Goal: Check status: Check status

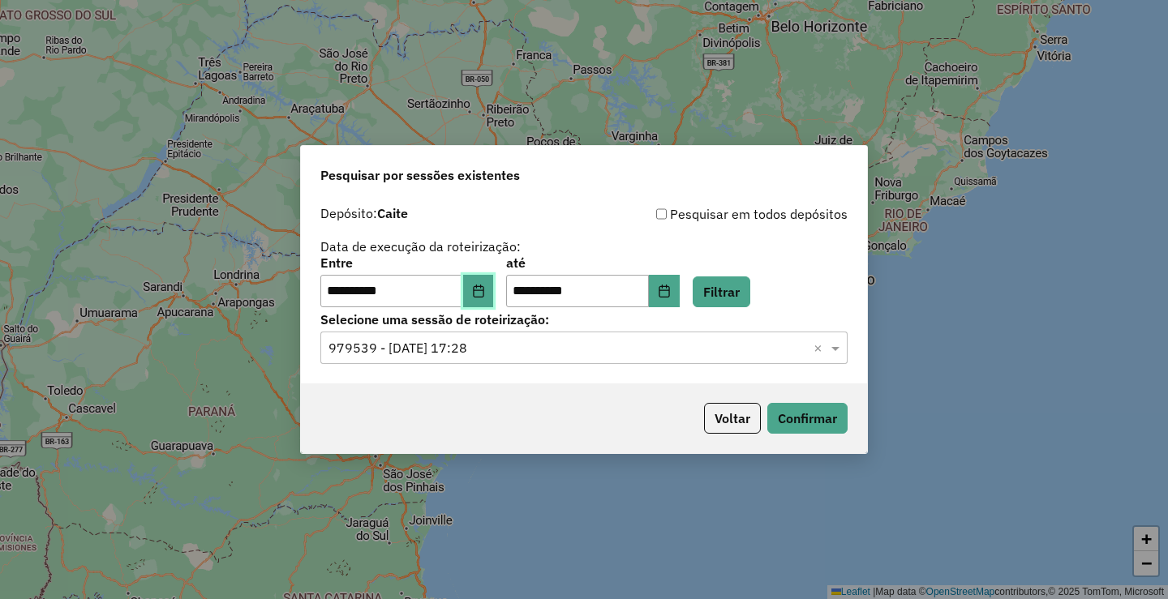
click at [483, 288] on icon "Choose Date" at bounding box center [478, 291] width 11 height 13
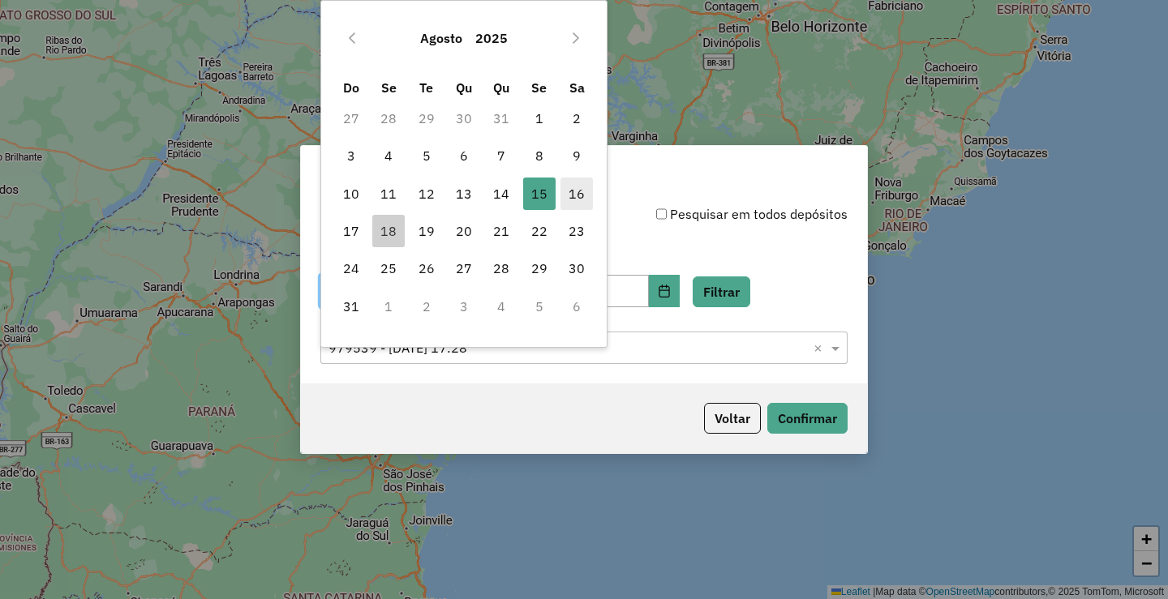
click at [584, 190] on span "16" at bounding box center [576, 194] width 32 height 32
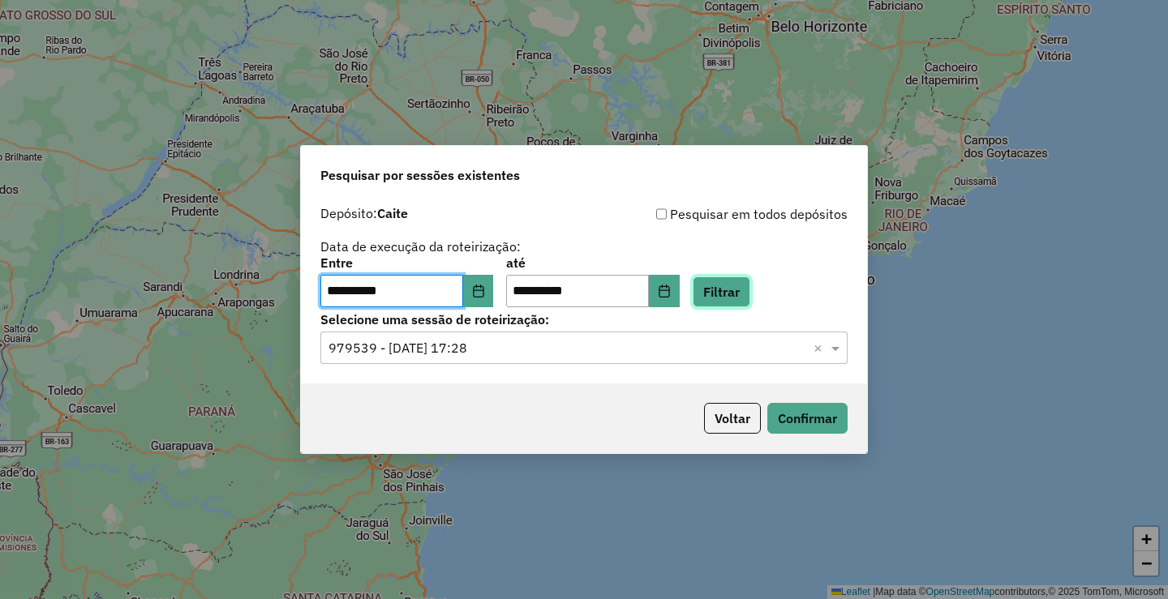
click at [724, 289] on button "Filtrar" at bounding box center [721, 292] width 58 height 31
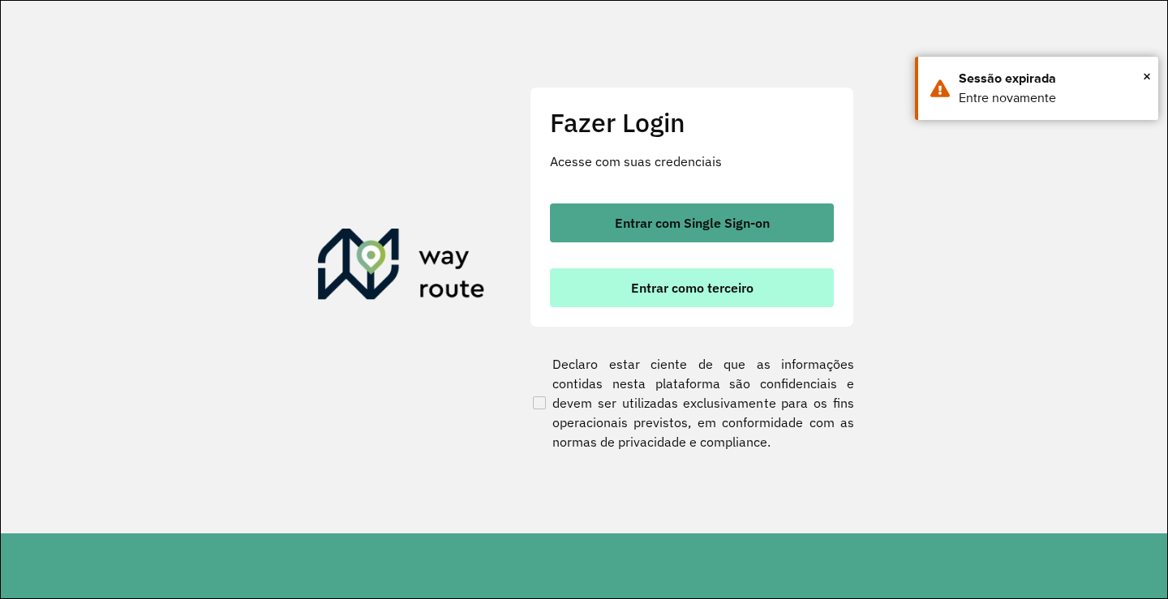
click at [750, 285] on span "Entrar como terceiro" at bounding box center [692, 287] width 122 height 13
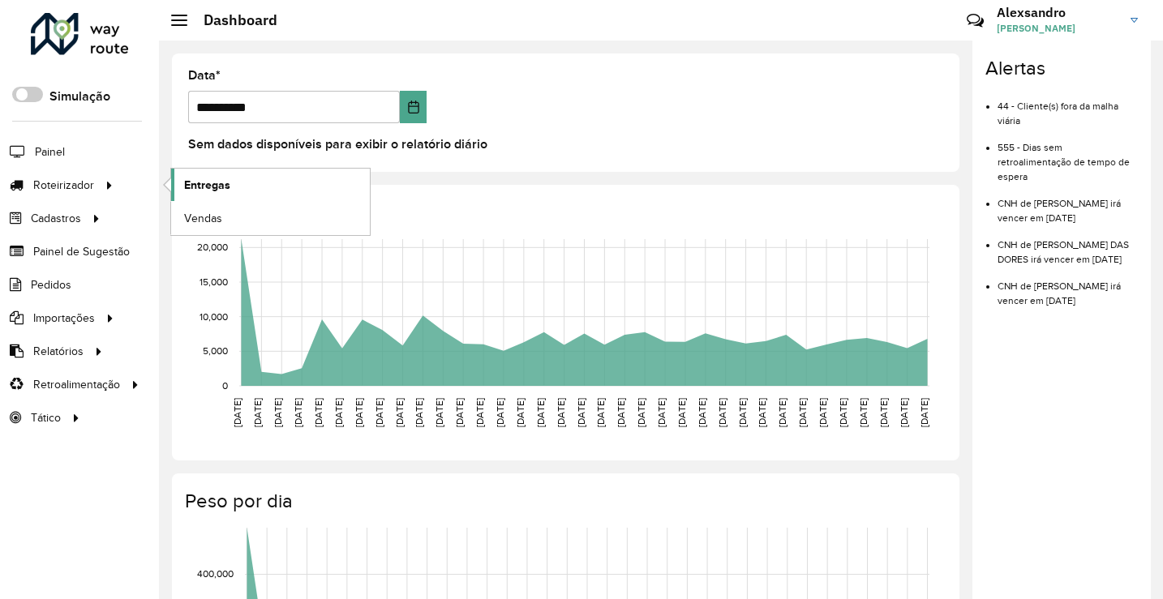
click at [206, 188] on span "Entregas" at bounding box center [207, 185] width 46 height 17
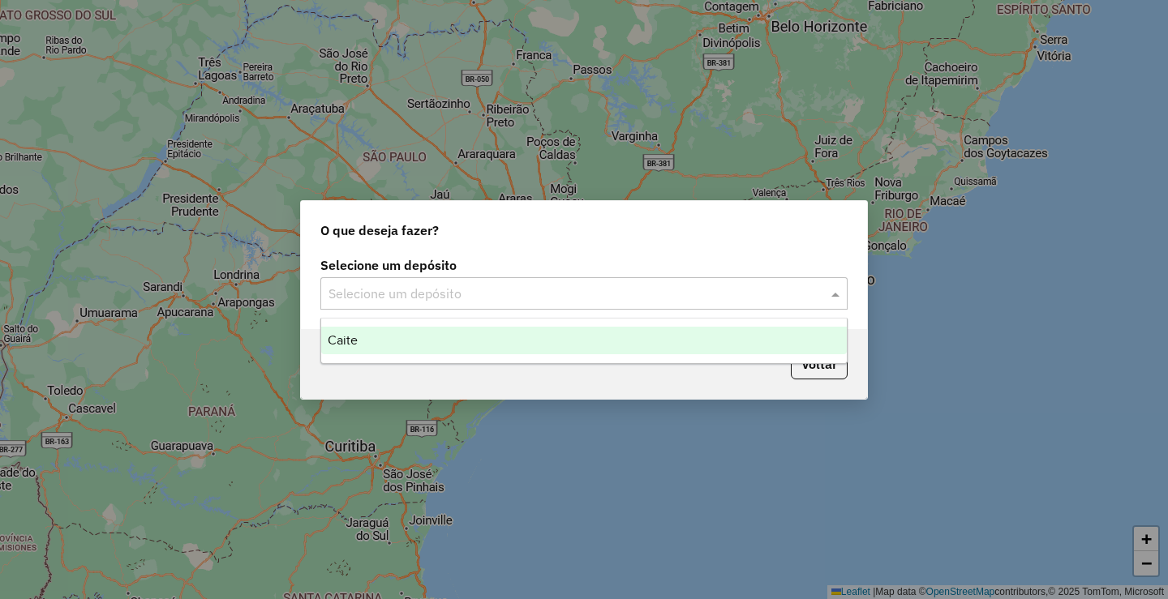
click at [834, 293] on span at bounding box center [837, 293] width 20 height 19
click at [335, 341] on span "Caite" at bounding box center [343, 340] width 30 height 14
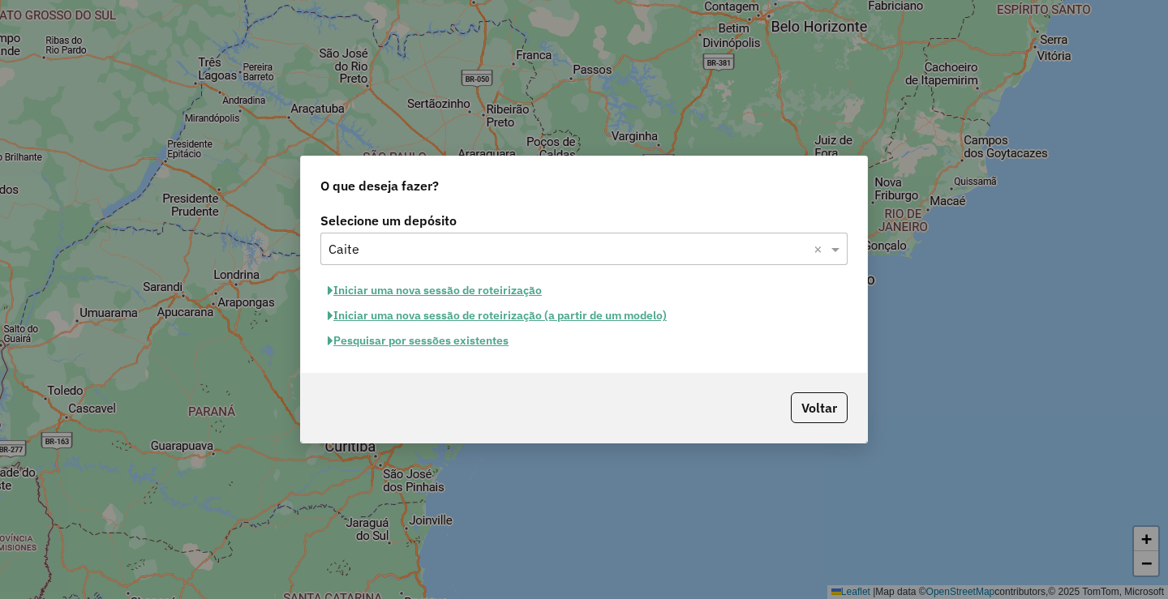
click at [426, 344] on button "Pesquisar por sessões existentes" at bounding box center [417, 340] width 195 height 25
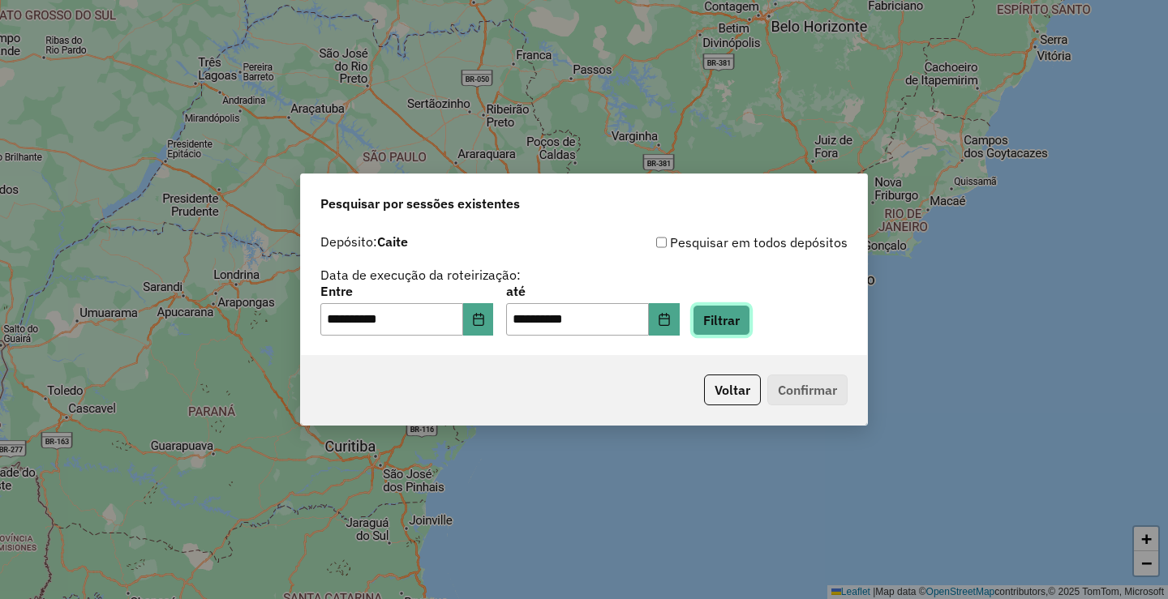
click at [740, 327] on button "Filtrar" at bounding box center [721, 320] width 58 height 31
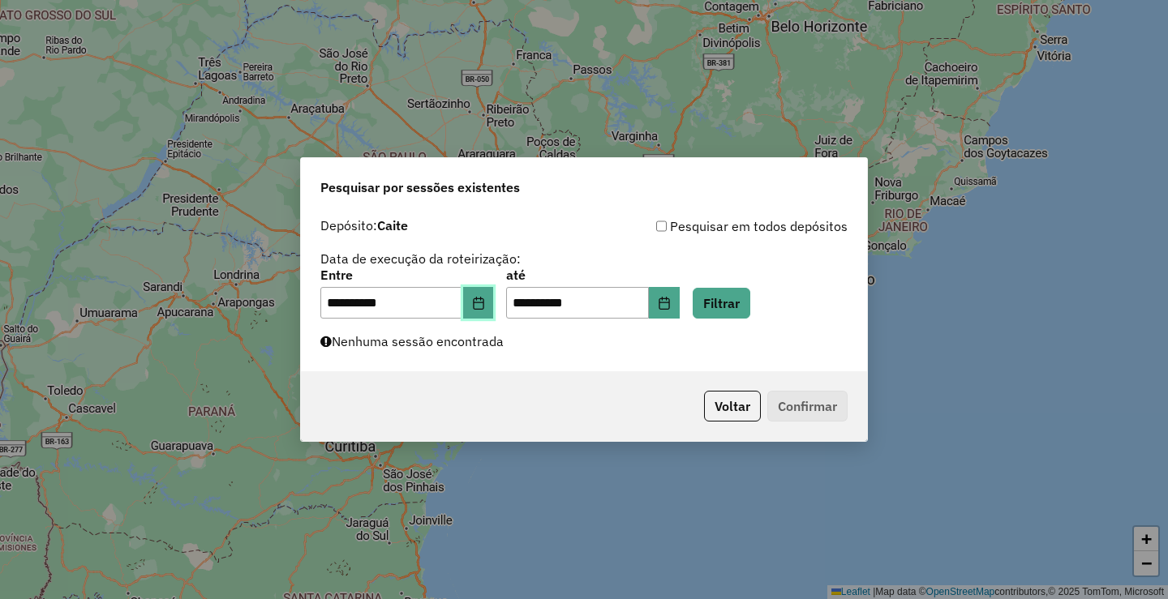
click at [478, 301] on button "Choose Date" at bounding box center [478, 303] width 31 height 32
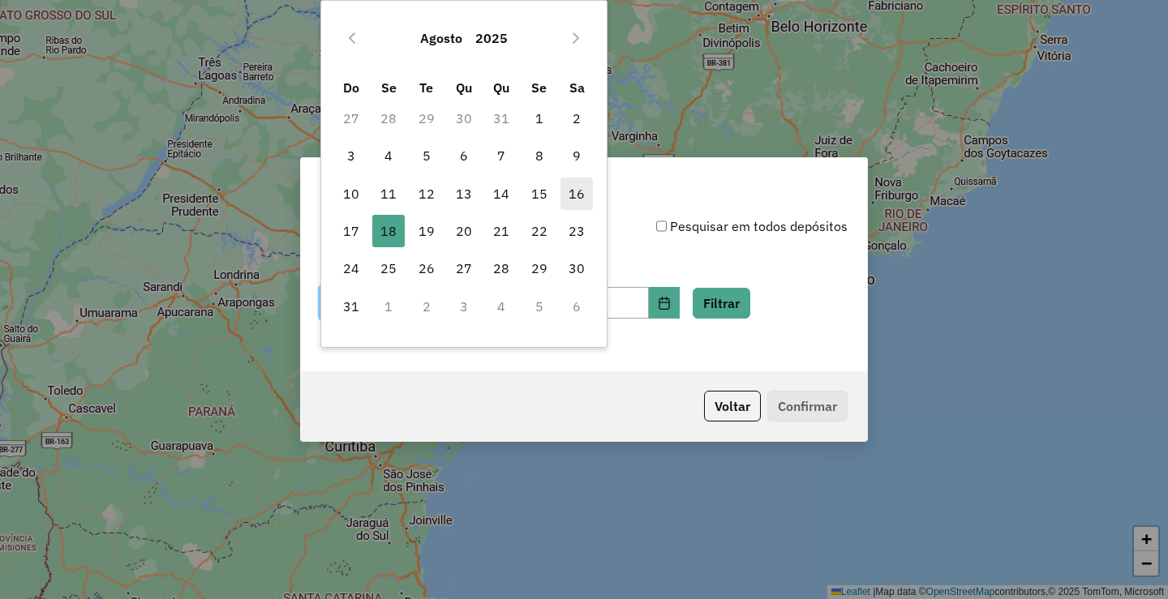
click at [579, 190] on span "16" at bounding box center [576, 194] width 32 height 32
type input "**********"
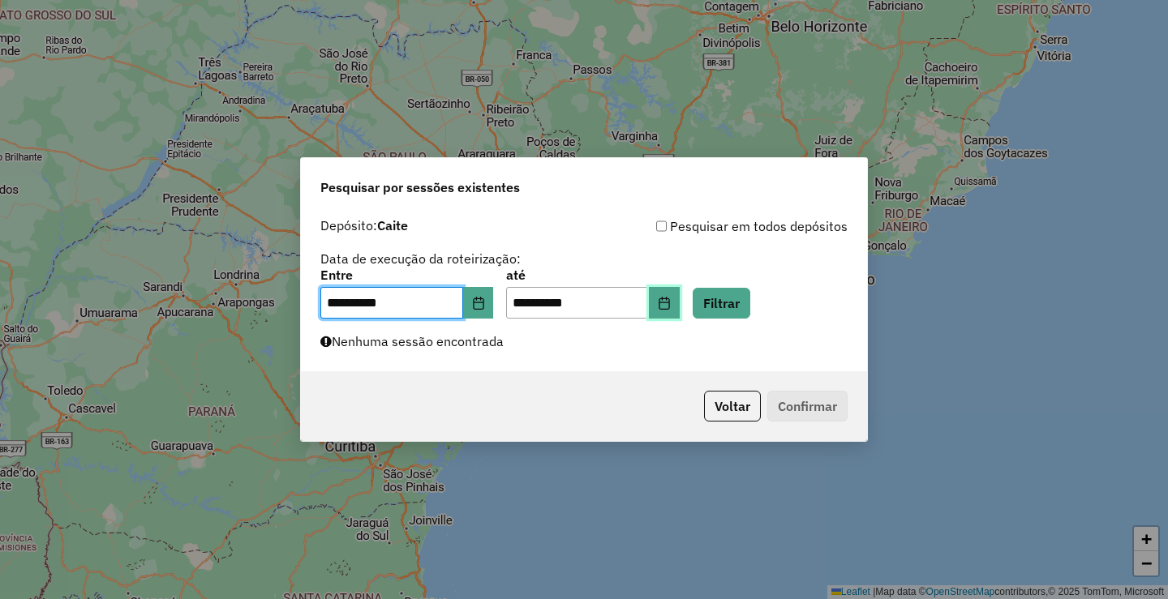
click at [671, 299] on icon "Choose Date" at bounding box center [664, 303] width 13 height 13
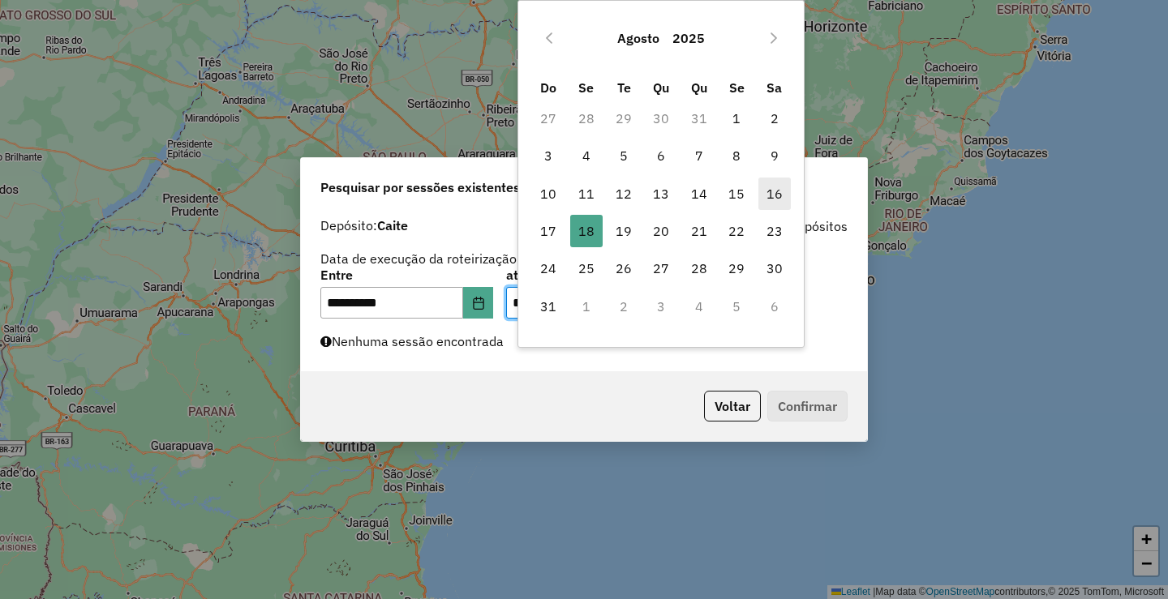
click at [778, 186] on span "16" at bounding box center [774, 194] width 32 height 32
type input "**********"
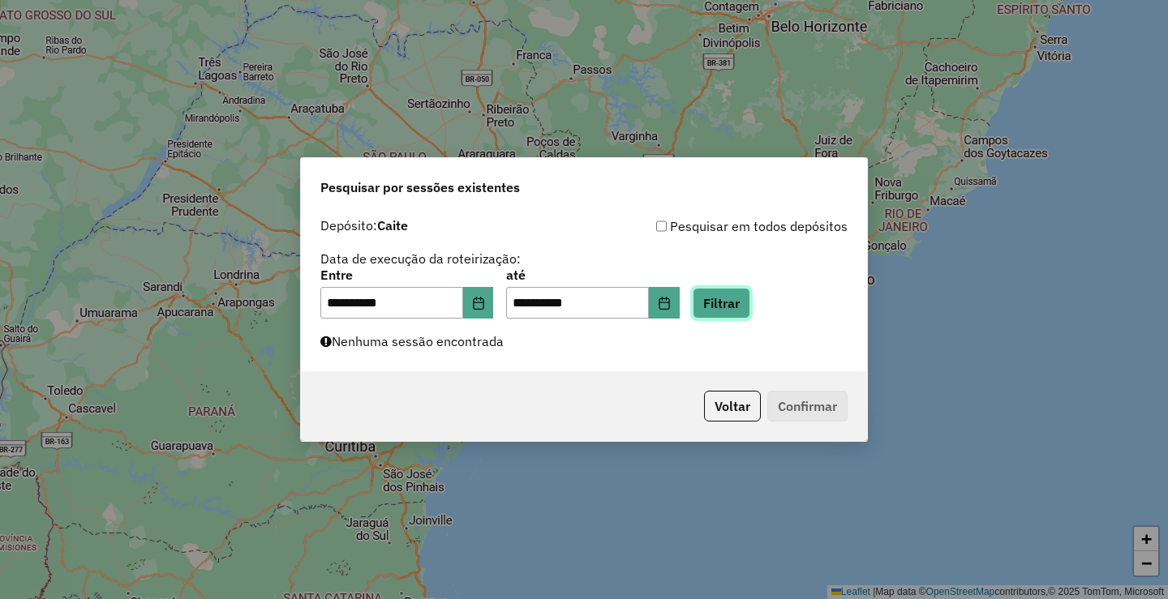
drag, startPoint x: 758, startPoint y: 310, endPoint x: 745, endPoint y: 314, distance: 13.6
click at [750, 309] on button "Filtrar" at bounding box center [721, 303] width 58 height 31
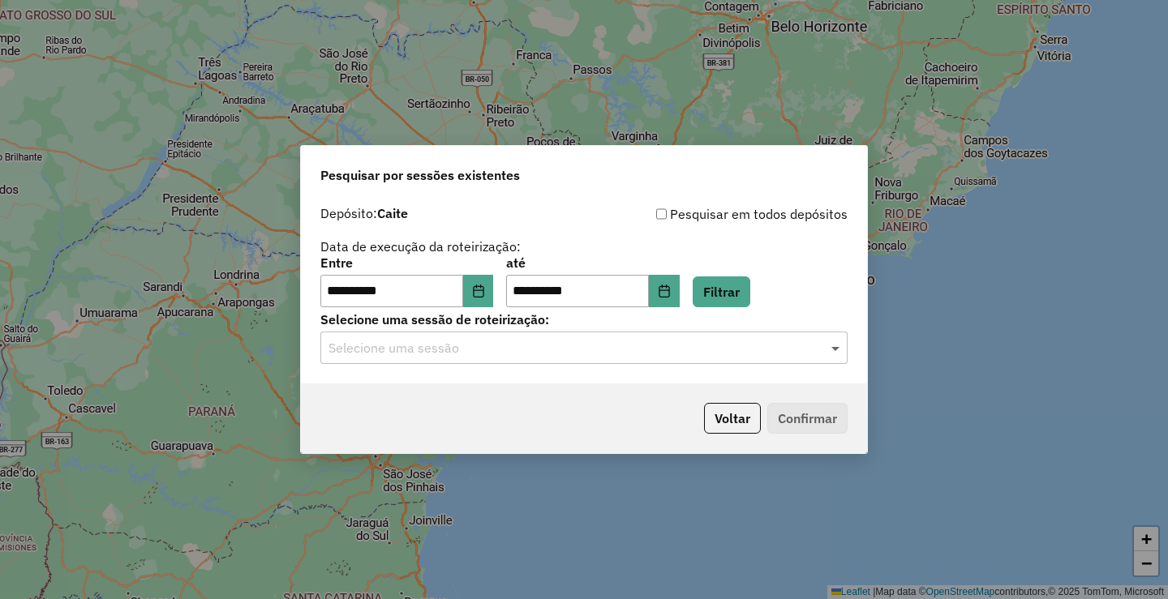
click at [830, 350] on span at bounding box center [837, 347] width 20 height 19
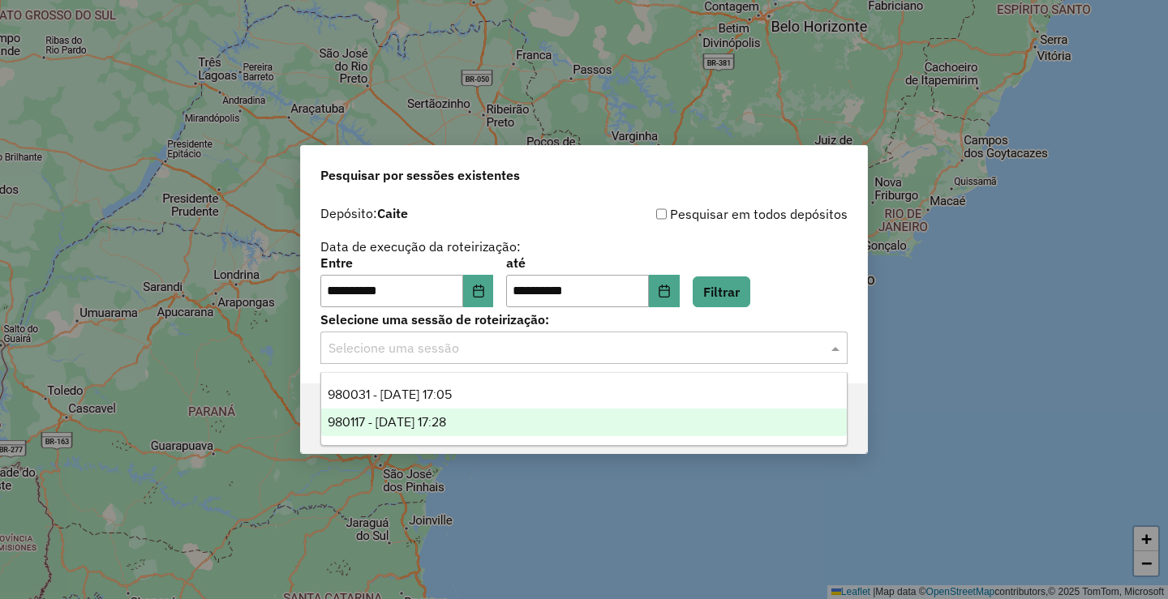
click at [446, 428] on span "980117 - 16/08/2025 17:28" at bounding box center [387, 422] width 118 height 14
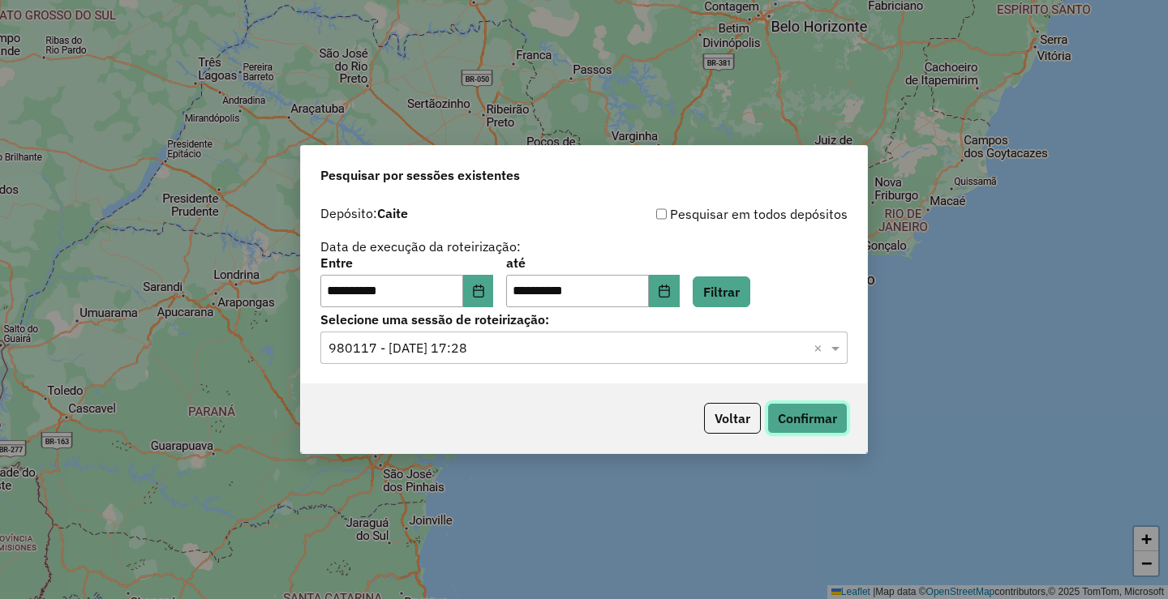
click at [791, 416] on button "Confirmar" at bounding box center [807, 418] width 80 height 31
